Goal: Entertainment & Leisure: Consume media (video, audio)

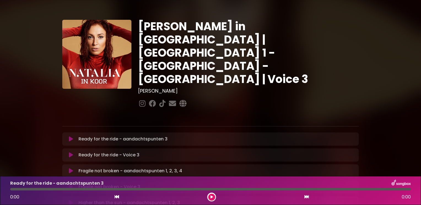
click at [361, 81] on div "[PERSON_NAME] in [GEOGRAPHIC_DATA] | [GEOGRAPHIC_DATA] 1 - [GEOGRAPHIC_DATA] - …" at bounding box center [248, 64] width 227 height 89
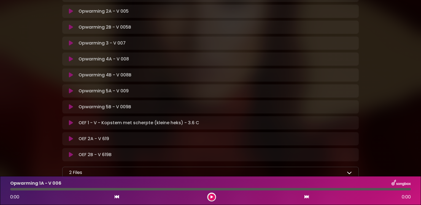
scroll to position [176, 0]
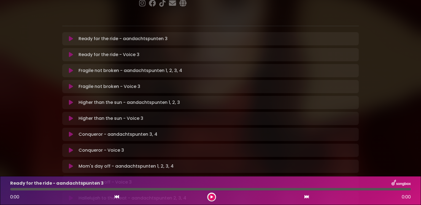
scroll to position [110, 0]
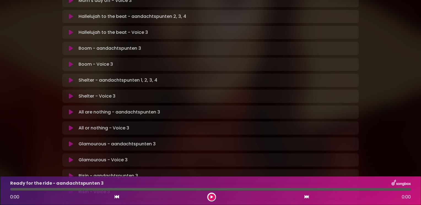
scroll to position [330, 0]
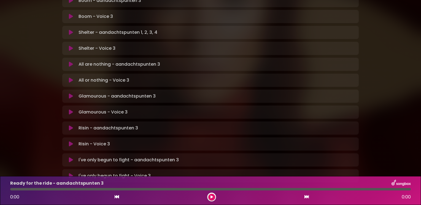
click at [71, 78] on icon at bounding box center [71, 81] width 4 height 6
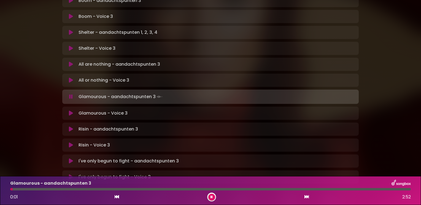
click at [211, 197] on icon at bounding box center [211, 197] width 2 height 3
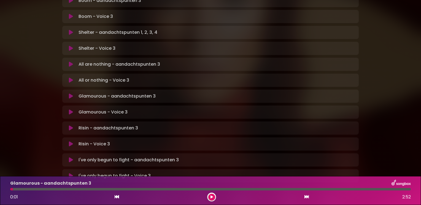
click at [116, 198] on icon at bounding box center [117, 197] width 4 height 4
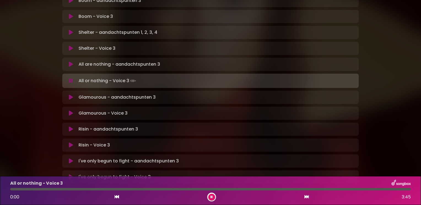
click at [323, 189] on div at bounding box center [210, 189] width 400 height 2
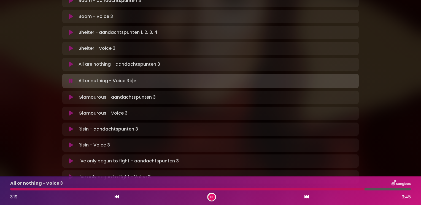
click at [214, 197] on button at bounding box center [211, 197] width 7 height 7
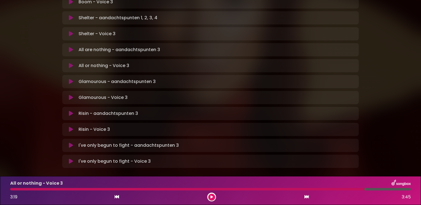
scroll to position [351, 0]
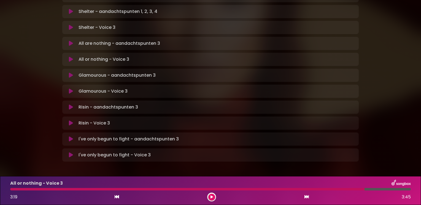
click at [73, 89] on button at bounding box center [71, 92] width 11 height 6
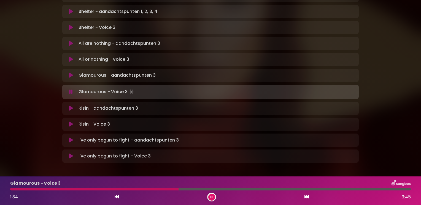
click at [259, 37] on div "All are nothing - aandachtspunten 3 Loading Track... Name Email" at bounding box center [210, 43] width 296 height 13
click at [116, 198] on icon at bounding box center [117, 197] width 4 height 4
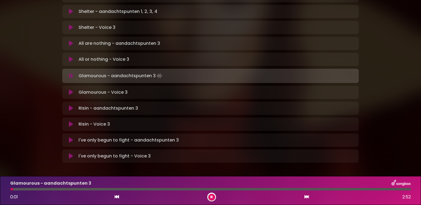
click at [307, 197] on icon at bounding box center [306, 197] width 4 height 4
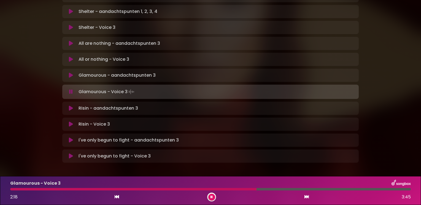
click at [234, 189] on div at bounding box center [210, 189] width 400 height 2
click at [211, 197] on icon at bounding box center [211, 197] width 3 height 2
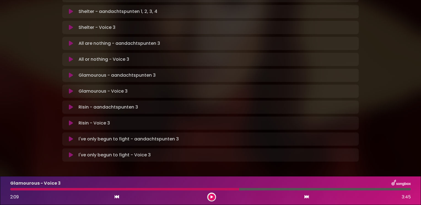
click at [208, 197] on button at bounding box center [211, 197] width 7 height 7
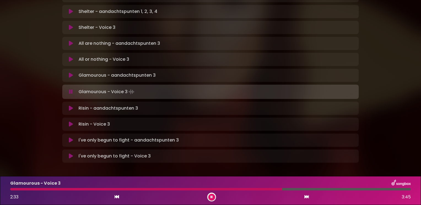
click at [314, 190] on div at bounding box center [210, 189] width 400 height 2
click at [308, 189] on div at bounding box center [163, 189] width 307 height 2
click at [210, 197] on icon at bounding box center [211, 198] width 4 height 4
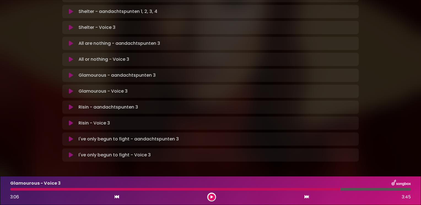
click at [345, 72] on div "Glamourous - aandachtspunten 3 Loading Track..." at bounding box center [215, 75] width 279 height 7
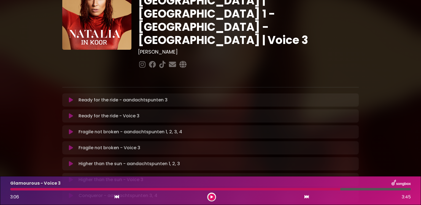
scroll to position [0, 0]
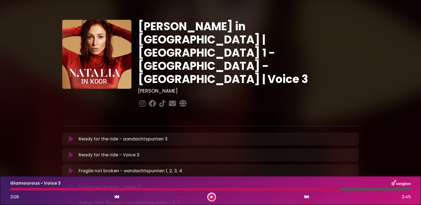
click at [71, 152] on icon at bounding box center [71, 155] width 4 height 6
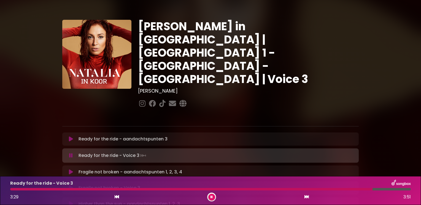
click at [210, 197] on icon at bounding box center [211, 197] width 4 height 4
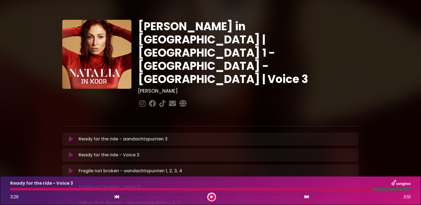
click at [67, 184] on button at bounding box center [71, 187] width 11 height 6
click at [210, 196] on icon at bounding box center [211, 197] width 3 height 4
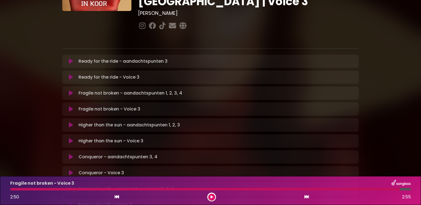
scroll to position [83, 0]
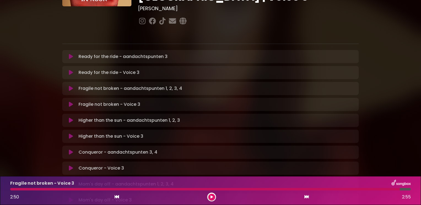
click at [70, 134] on icon at bounding box center [71, 137] width 4 height 6
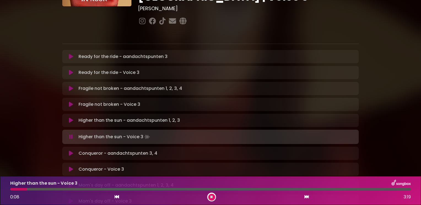
click at [212, 198] on button at bounding box center [211, 197] width 7 height 7
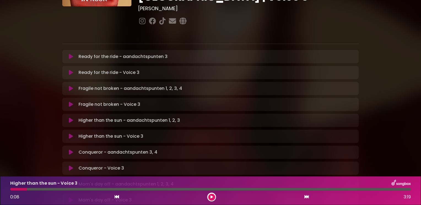
click at [211, 197] on icon at bounding box center [211, 197] width 3 height 4
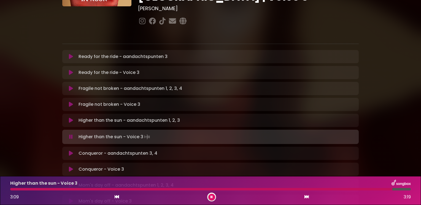
click at [211, 197] on icon at bounding box center [211, 197] width 3 height 2
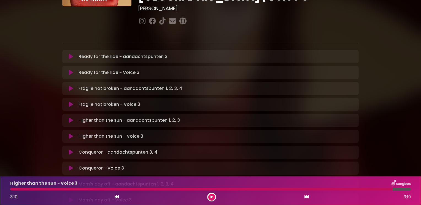
click at [70, 166] on icon at bounding box center [71, 169] width 4 height 6
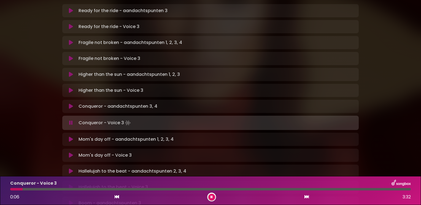
scroll to position [138, 0]
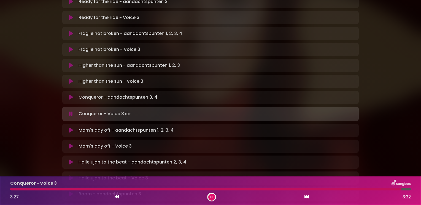
click at [214, 198] on button at bounding box center [211, 197] width 7 height 7
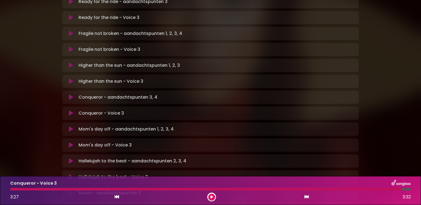
click at [213, 198] on button at bounding box center [211, 197] width 7 height 7
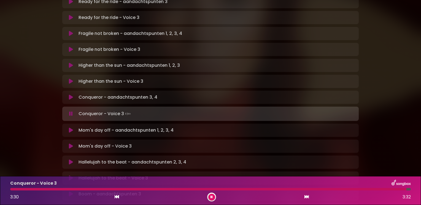
click at [71, 144] on icon at bounding box center [71, 147] width 4 height 6
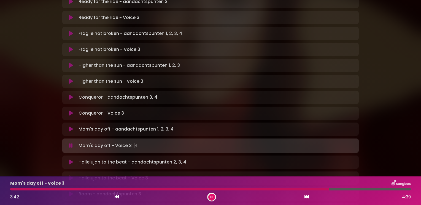
click at [211, 194] on button at bounding box center [211, 197] width 7 height 7
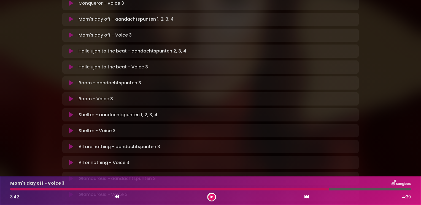
scroll to position [220, 0]
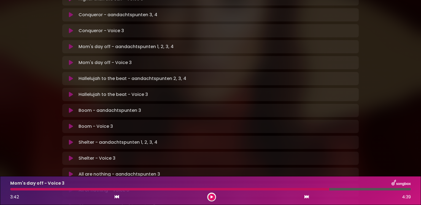
click at [72, 92] on icon at bounding box center [71, 95] width 4 height 6
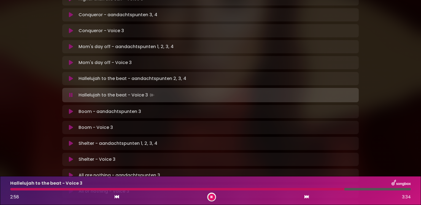
click at [213, 198] on button at bounding box center [211, 197] width 7 height 7
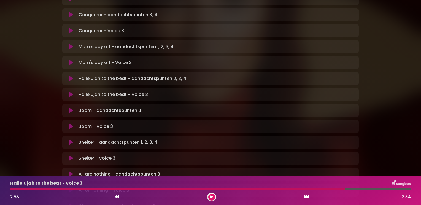
click at [119, 196] on button at bounding box center [116, 197] width 5 height 7
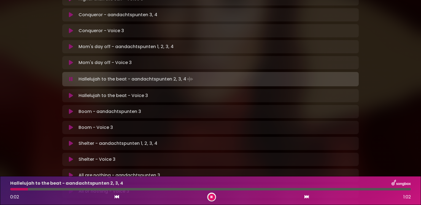
click at [71, 93] on icon at bounding box center [71, 96] width 4 height 6
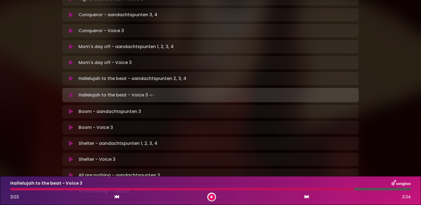
click at [32, 190] on div at bounding box center [182, 189] width 344 height 2
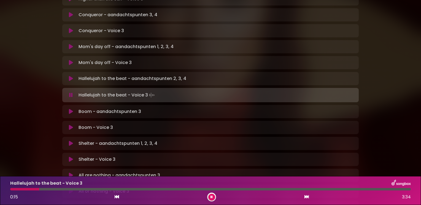
click at [20, 189] on div at bounding box center [24, 189] width 29 height 2
click at [122, 190] on div at bounding box center [210, 189] width 400 height 2
click at [152, 190] on div at bounding box center [210, 189] width 400 height 2
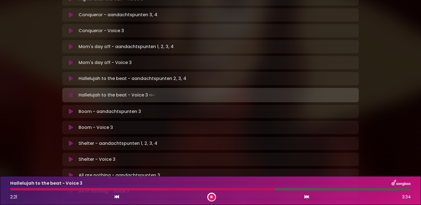
click at [210, 197] on icon at bounding box center [211, 197] width 4 height 4
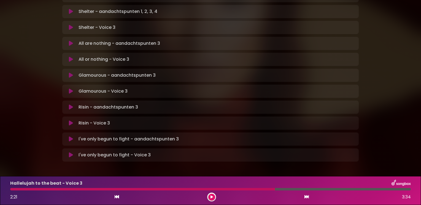
scroll to position [324, 0]
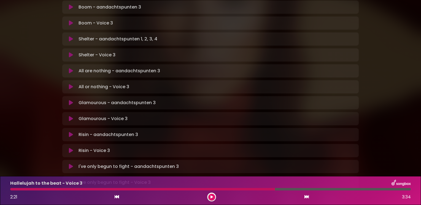
click at [69, 52] on icon at bounding box center [71, 55] width 4 height 6
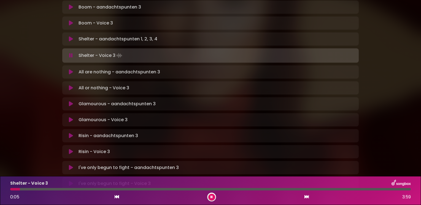
click at [63, 190] on div at bounding box center [210, 189] width 400 height 2
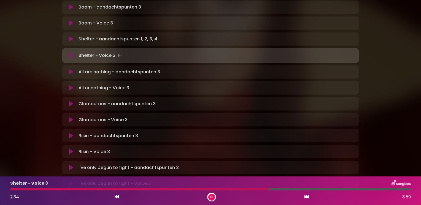
click at [335, 187] on div "Shelter - Voice 3" at bounding box center [210, 183] width 407 height 7
click at [334, 190] on div at bounding box center [210, 189] width 400 height 2
